Goal: Find contact information: Find contact information

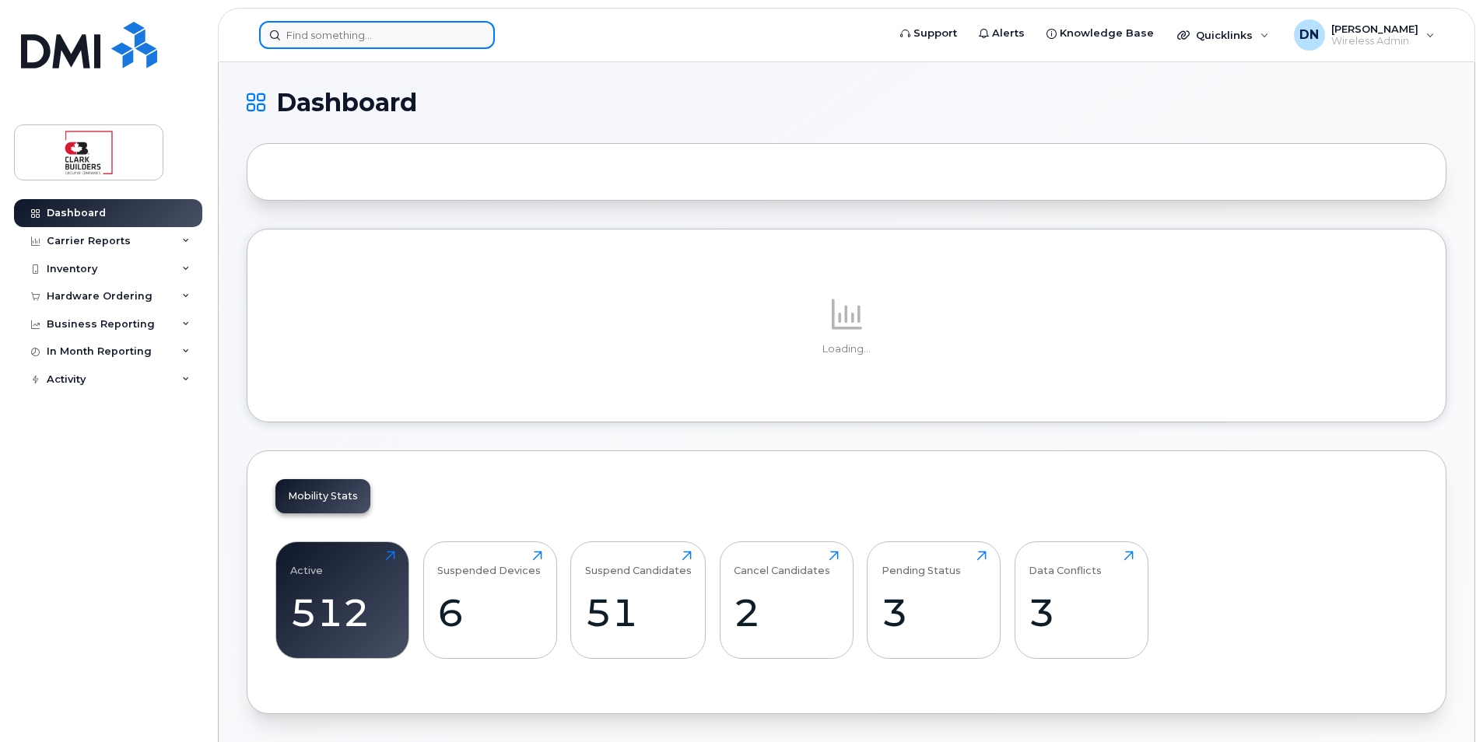
click at [433, 33] on input at bounding box center [377, 35] width 236 height 28
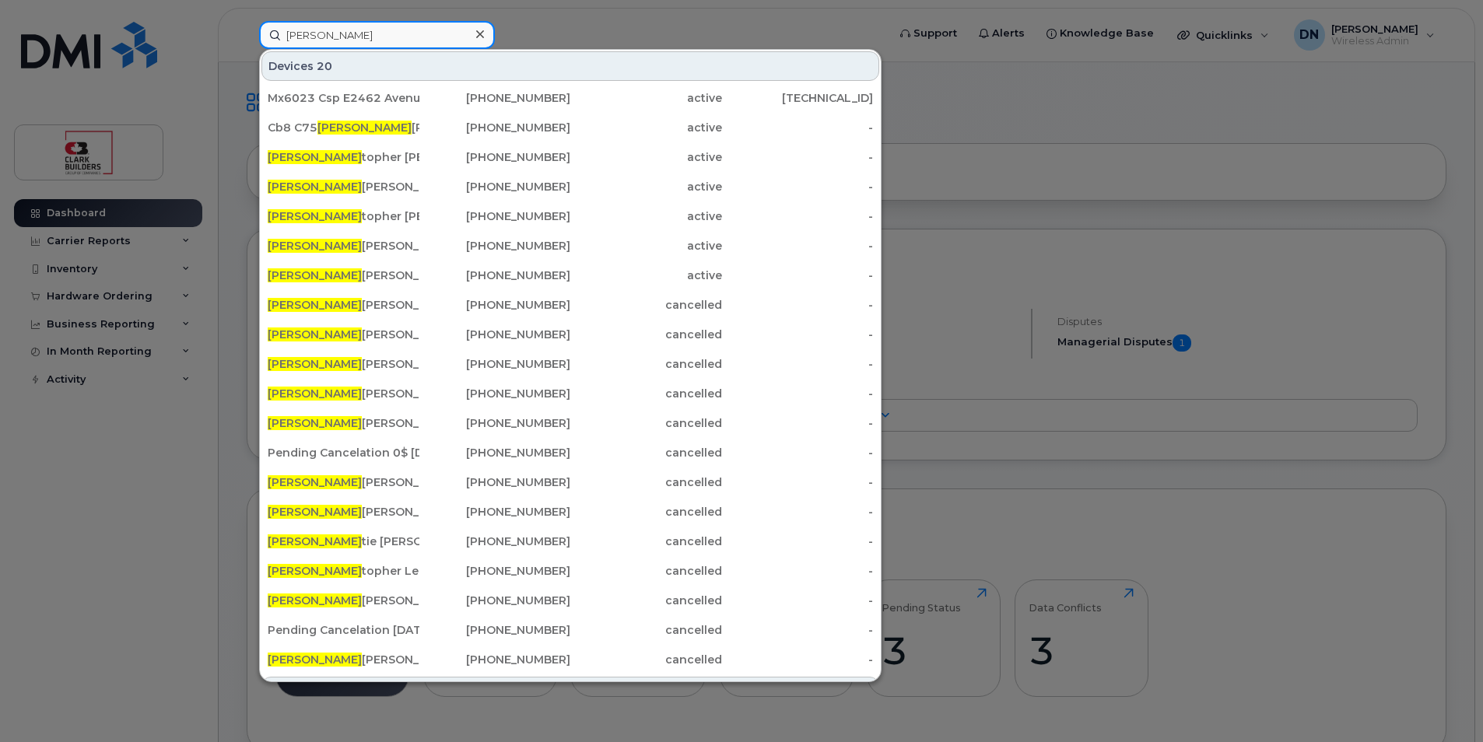
type input "Chris"
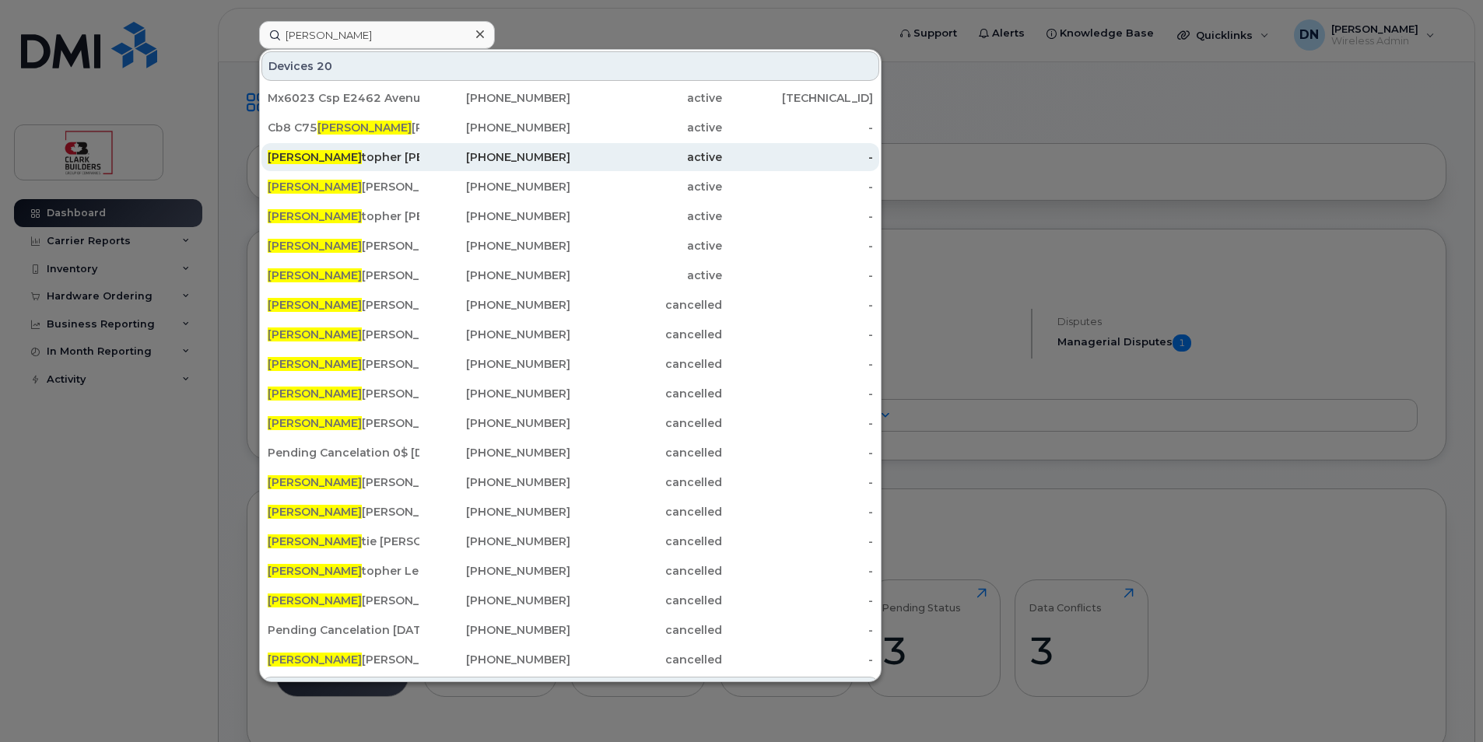
click at [419, 150] on div "403-483-1611" at bounding box center [495, 157] width 152 height 16
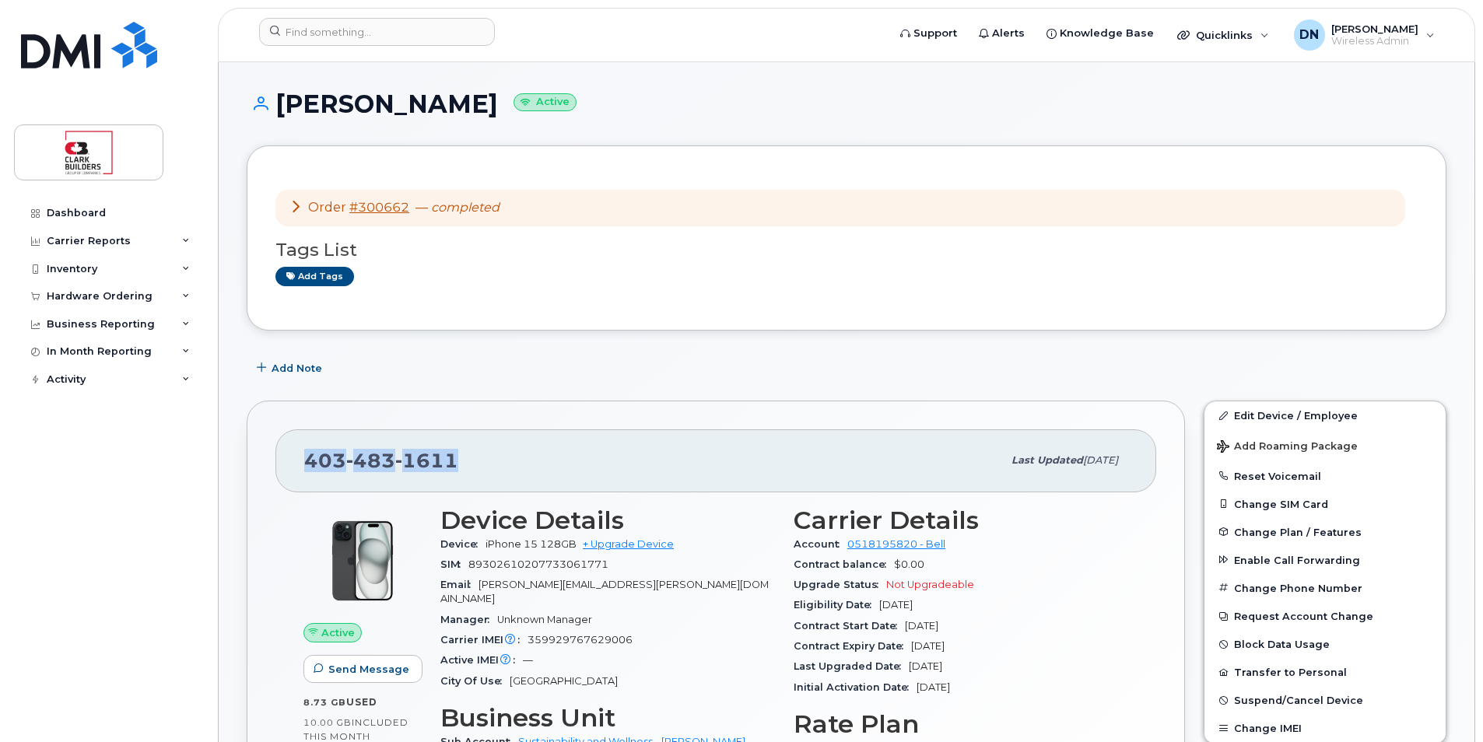
drag, startPoint x: 303, startPoint y: 462, endPoint x: 519, endPoint y: 468, distance: 215.6
click at [519, 468] on div "403 483 1611 Last updated Sep 18, 2025" at bounding box center [715, 461] width 881 height 62
copy span "403 483 1611"
click at [298, 448] on div "403 483 1611 Last updated Sep 18, 2025" at bounding box center [715, 461] width 881 height 62
click at [303, 458] on div "403 483 1611 Last updated Sep 18, 2025" at bounding box center [715, 461] width 881 height 62
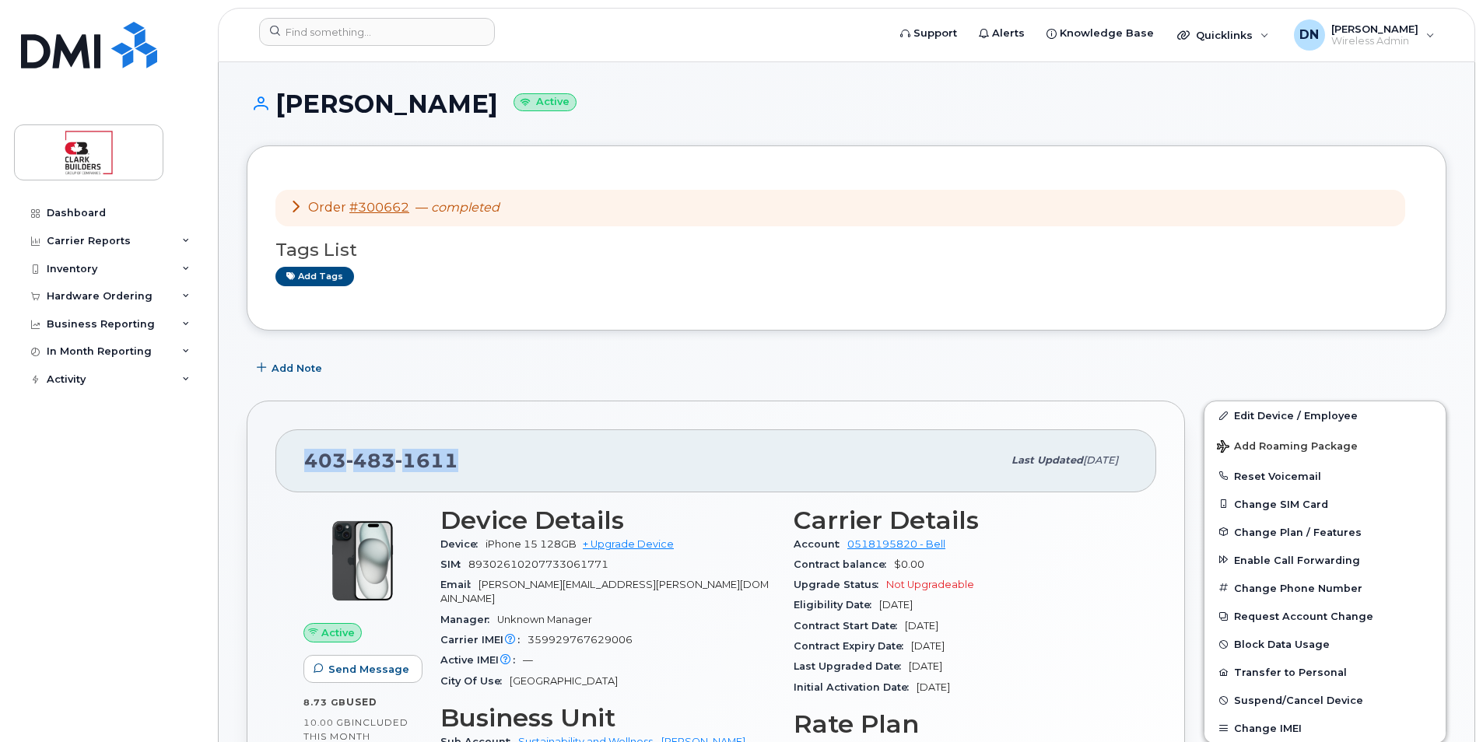
drag, startPoint x: 305, startPoint y: 461, endPoint x: 500, endPoint y: 457, distance: 194.6
click at [500, 457] on div "403 483 1611" at bounding box center [653, 460] width 698 height 33
copy span "403 483 1611"
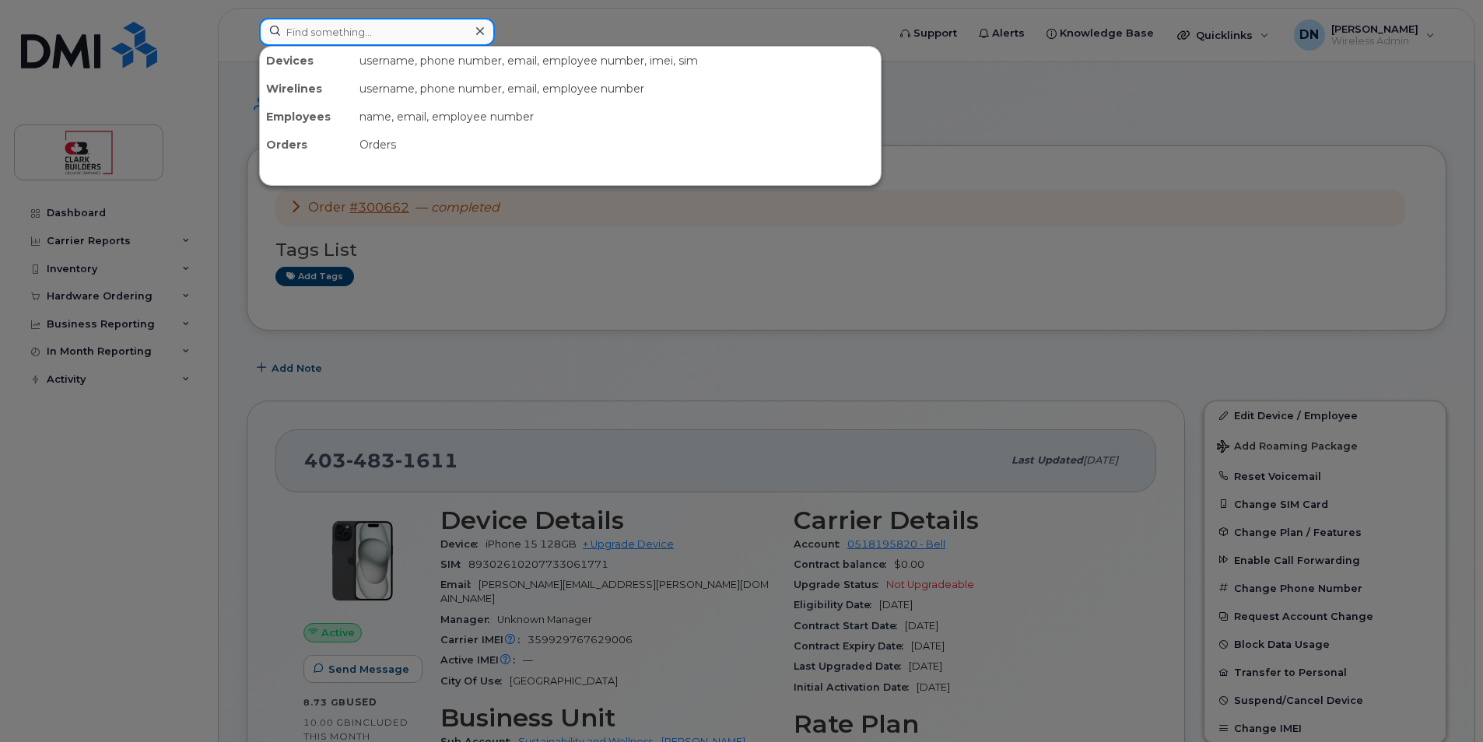
click at [472, 32] on div at bounding box center [377, 32] width 236 height 28
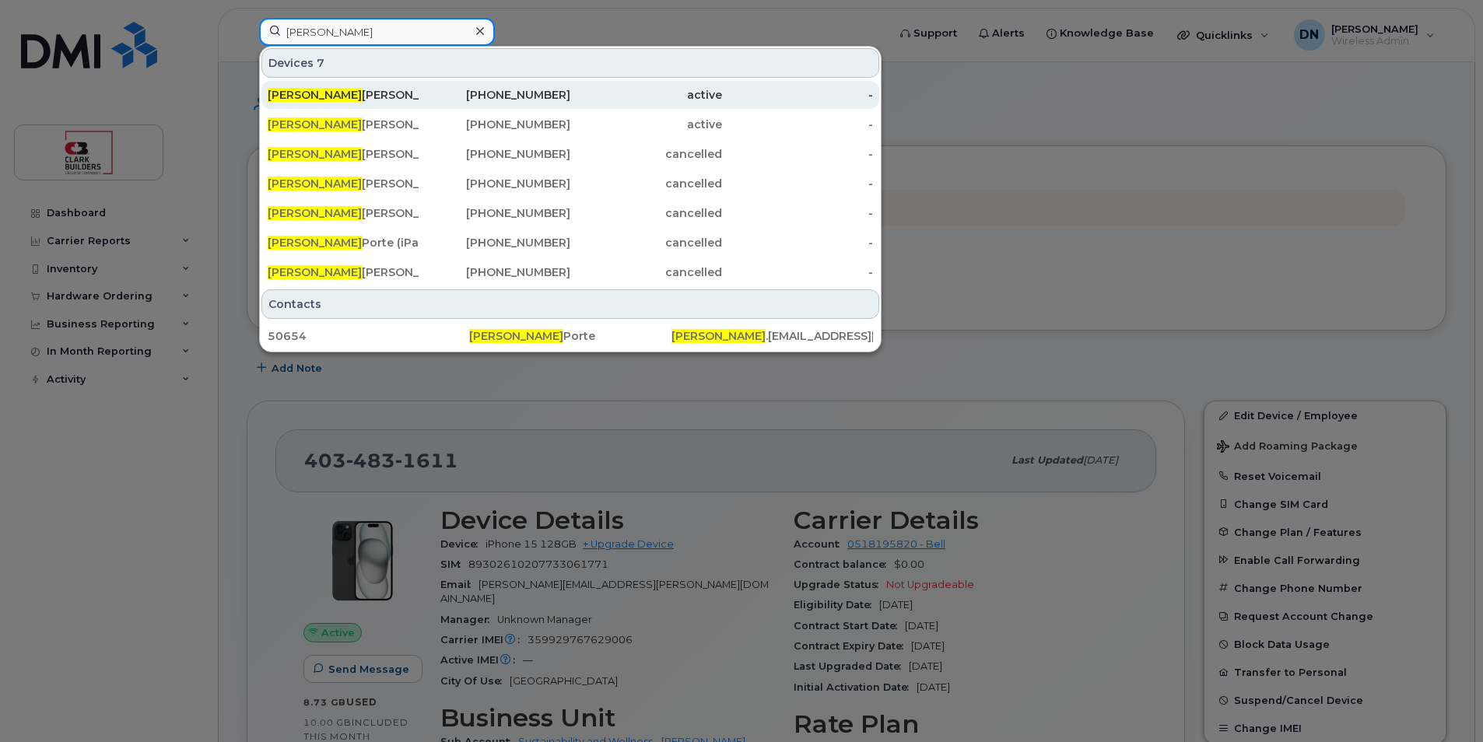
type input "colin"
click at [418, 93] on div "Colin Kirchner (Ipad) Suspending unknown user" at bounding box center [344, 95] width 152 height 16
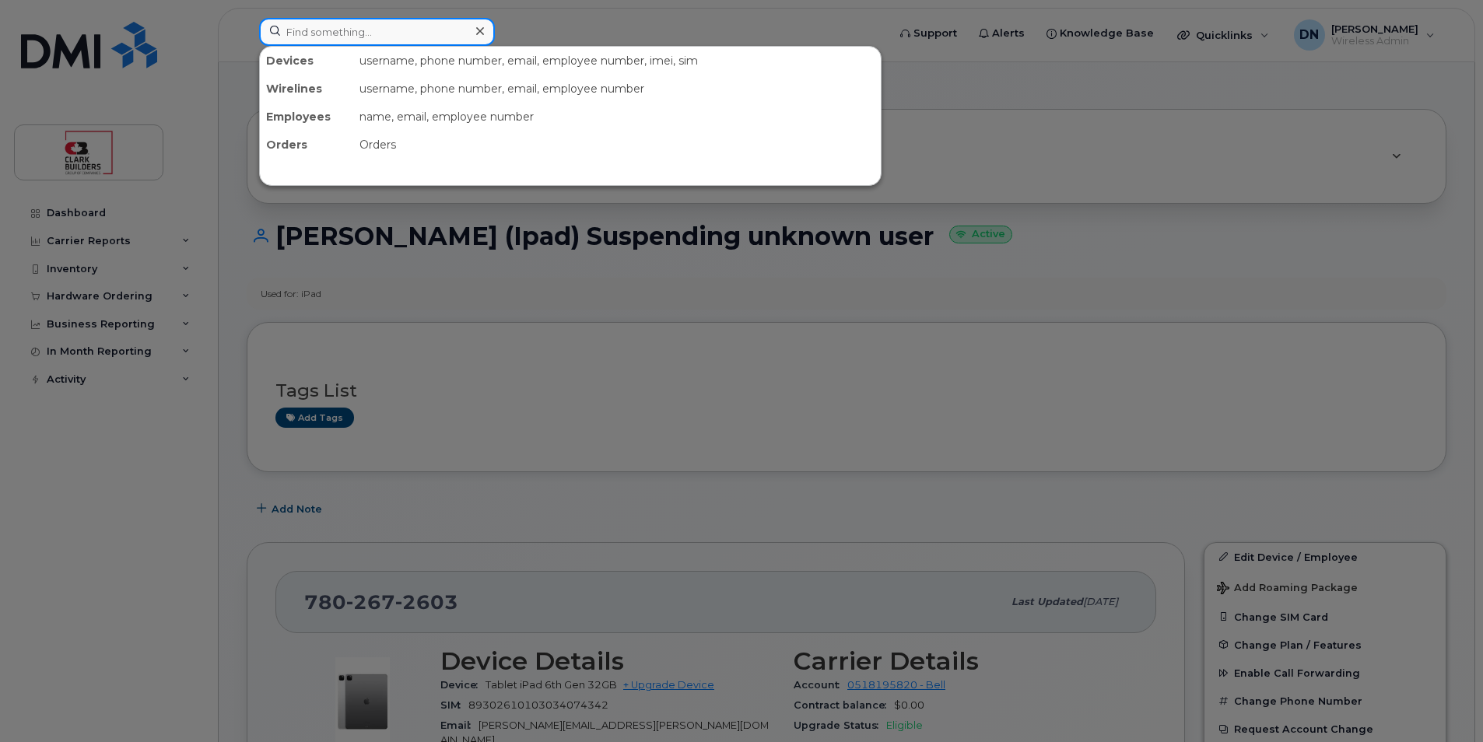
click at [463, 33] on input at bounding box center [377, 32] width 236 height 28
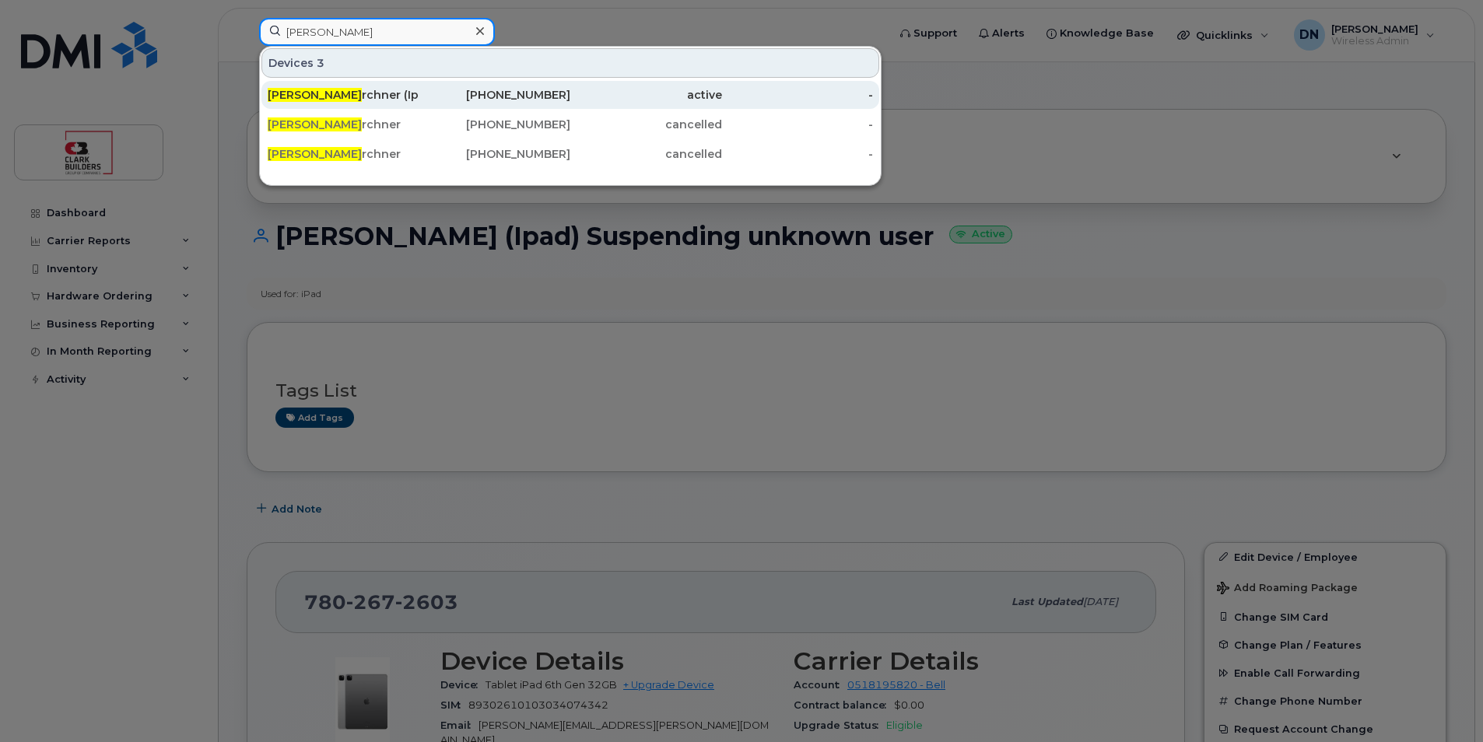
type input "colin ki"
click at [479, 90] on div "[PHONE_NUMBER]" at bounding box center [495, 95] width 152 height 16
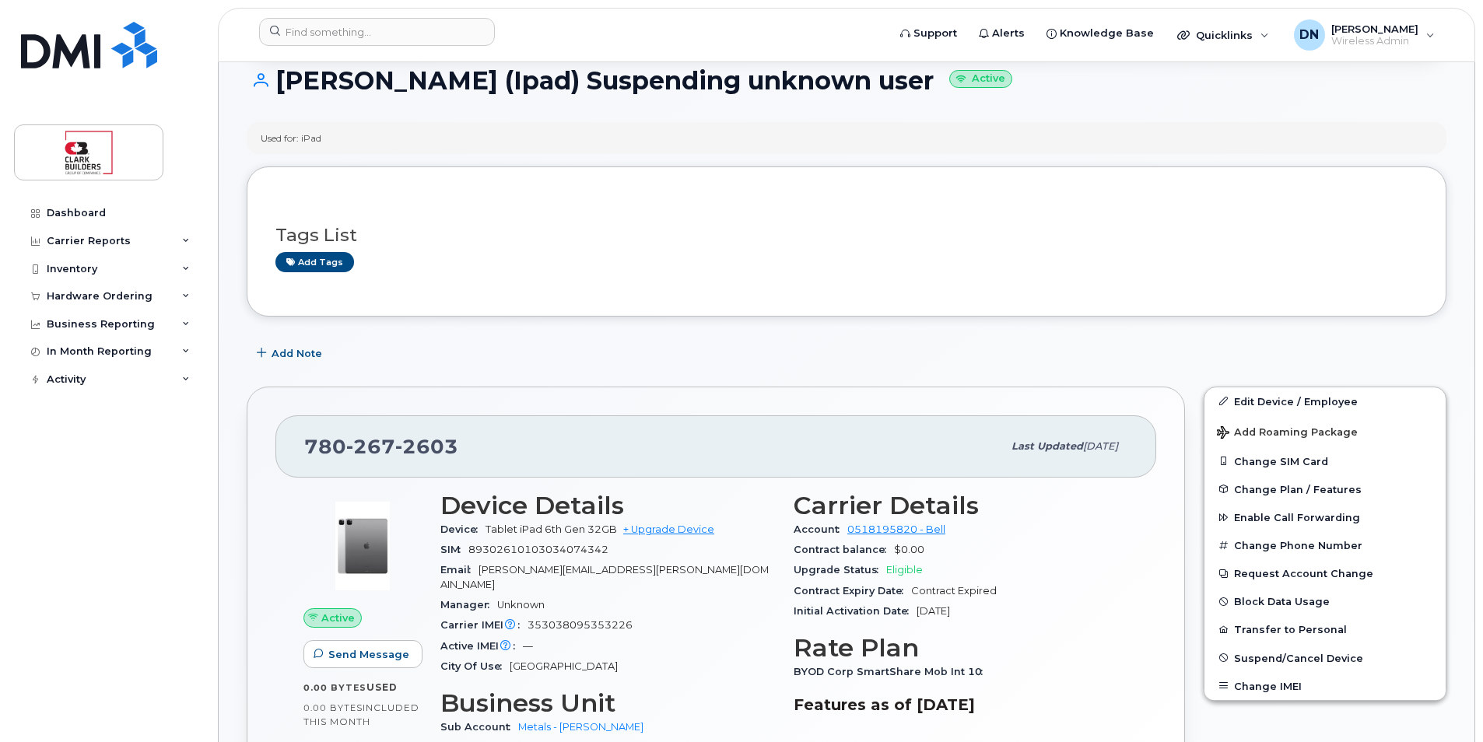
scroll to position [311, 0]
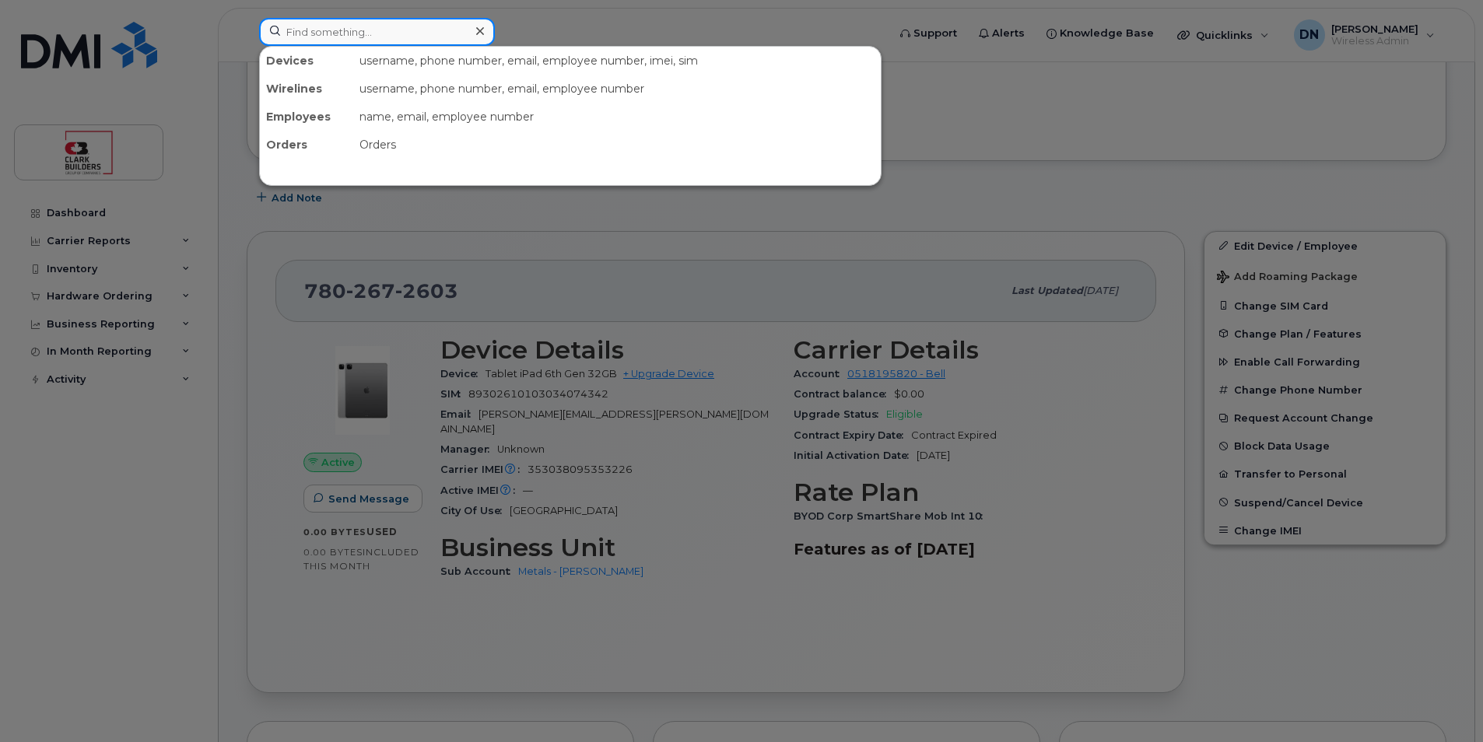
click at [463, 32] on input at bounding box center [377, 32] width 236 height 28
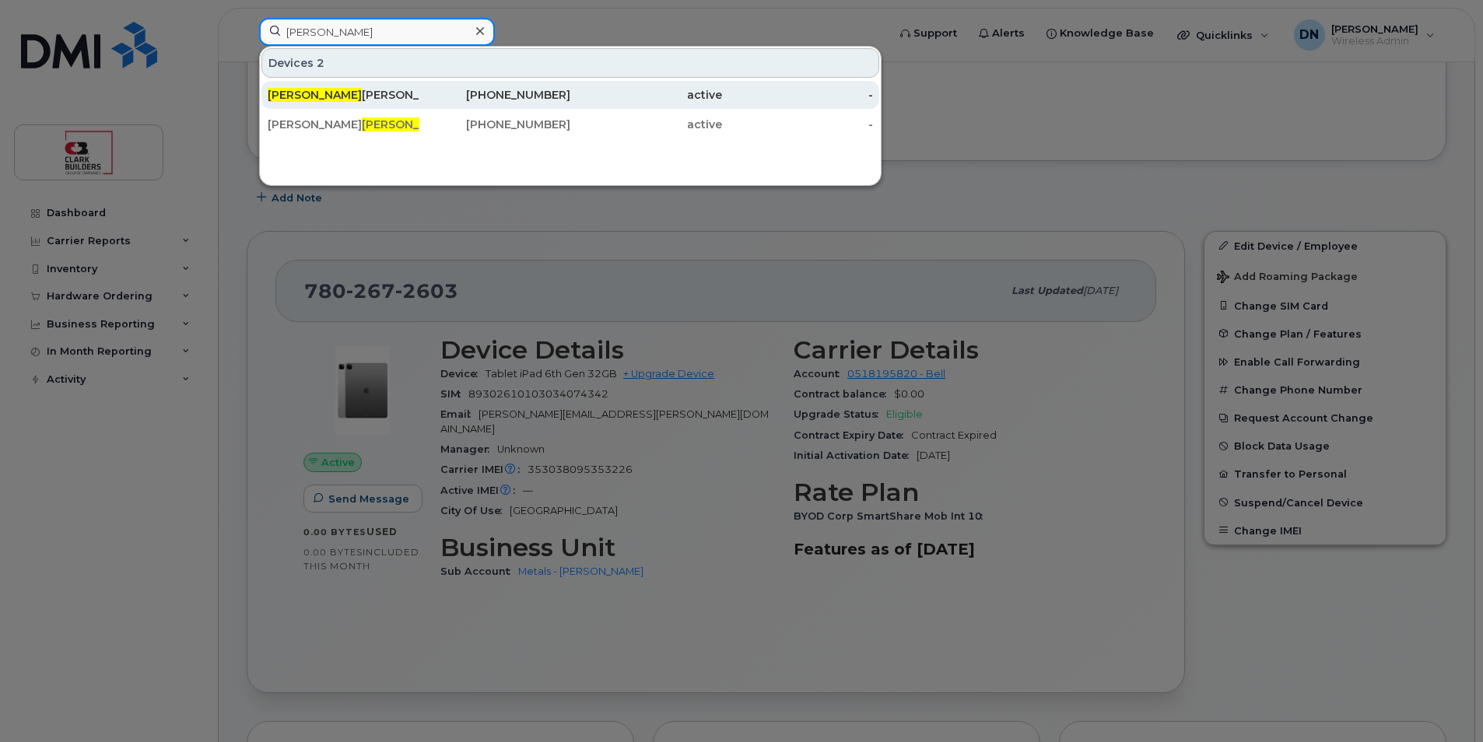
type input "russel"
click at [393, 95] on div "Russel l Becker" at bounding box center [344, 95] width 152 height 16
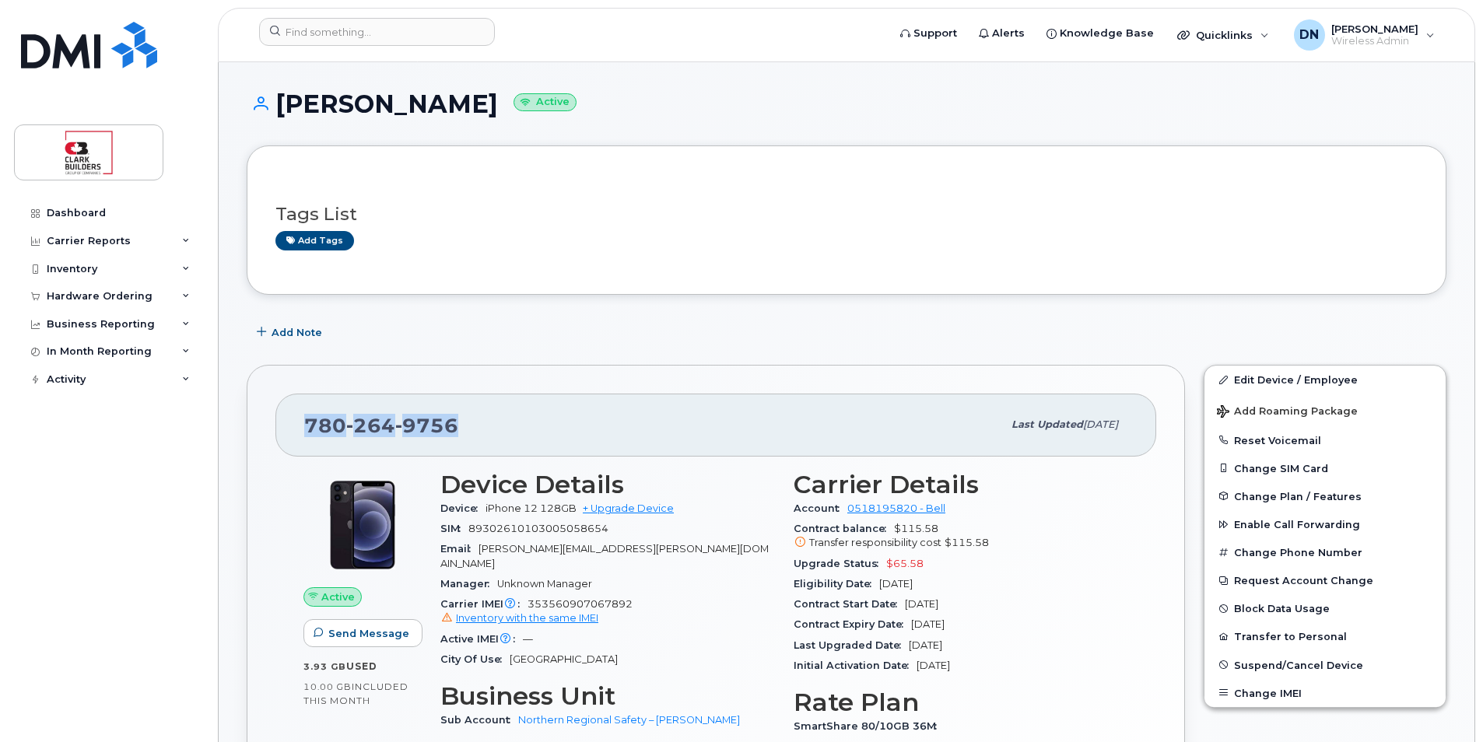
drag, startPoint x: 302, startPoint y: 419, endPoint x: 504, endPoint y: 429, distance: 202.5
click at [504, 429] on div "[PHONE_NUMBER] Last updated [DATE]" at bounding box center [715, 425] width 881 height 62
copy span "[PHONE_NUMBER]"
